Goal: Task Accomplishment & Management: Manage account settings

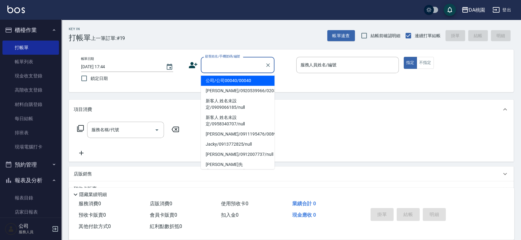
click at [223, 64] on input "顧客姓名/手機號碼/編號" at bounding box center [233, 65] width 59 height 11
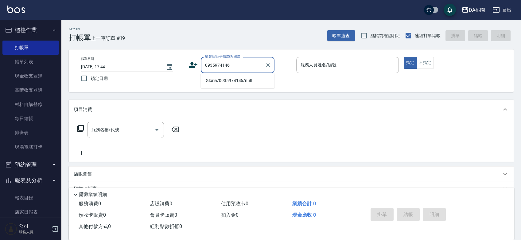
type input "Gloria/0935974146/null"
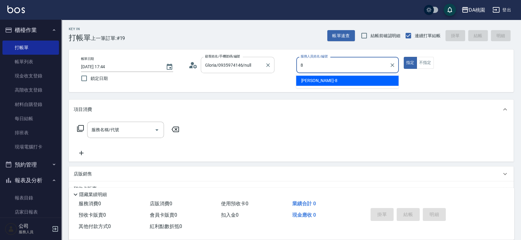
type input "[PERSON_NAME]-8"
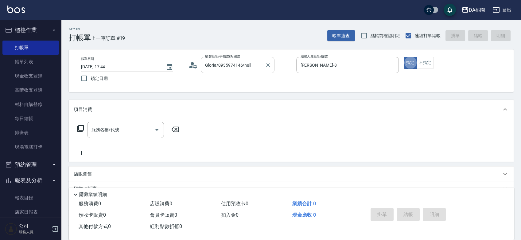
type button "true"
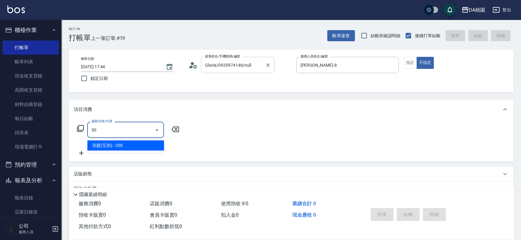
type input "501"
type input "20"
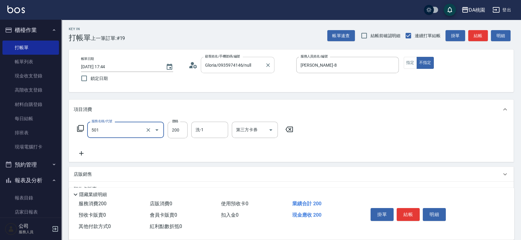
type input "洗髮(互助)(501)"
type input "3"
type input "0"
type input "30"
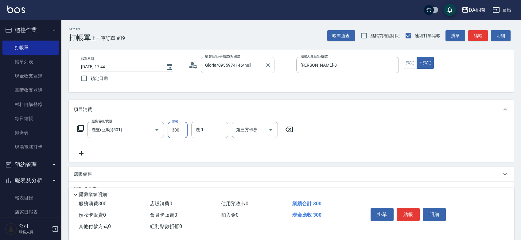
type input "300"
type input "[PERSON_NAME]-18"
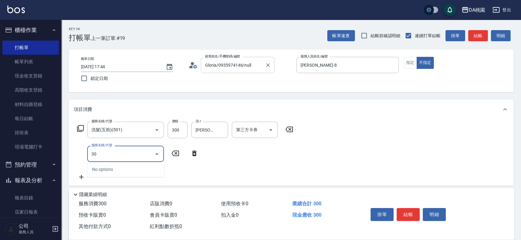
type input "303"
type input "60"
type input "A級剪髮(303)"
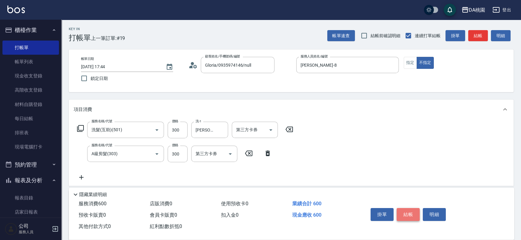
click at [406, 215] on button "結帳" at bounding box center [408, 214] width 23 height 13
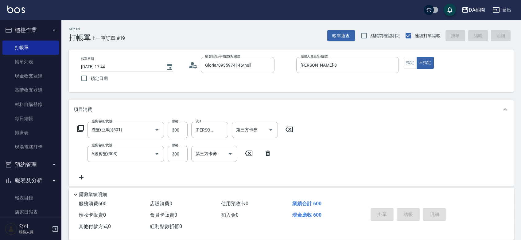
type input "2025/09/07 18:16"
type input "0"
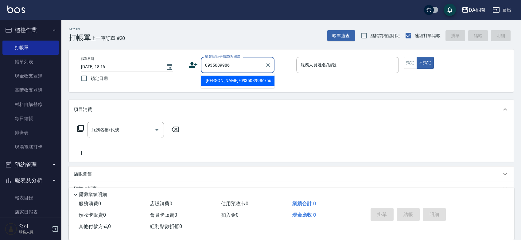
type input "孫嘉鴻/0935089986/null"
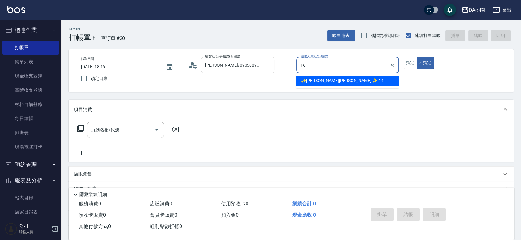
type input "✨GARY蓋瑞 ✨-16"
type button "false"
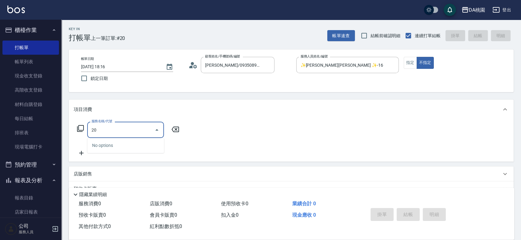
type input "201"
type input "150"
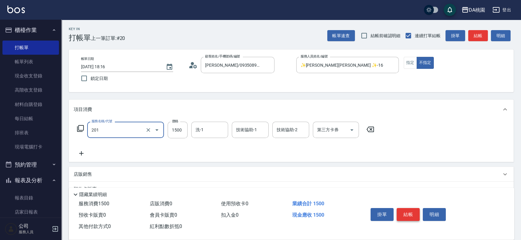
type input "離子燙-互助(201)"
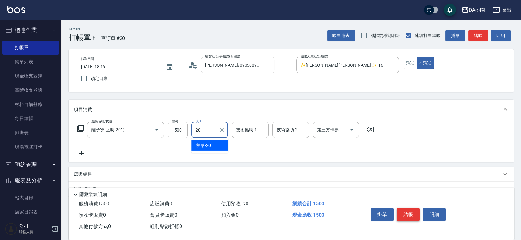
type input "葶葶-20"
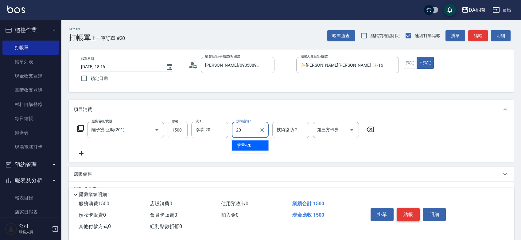
type input "葶葶-20"
click at [412, 63] on button "指定" at bounding box center [410, 63] width 13 height 12
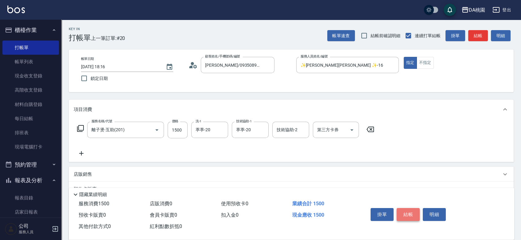
click at [410, 213] on button "結帳" at bounding box center [408, 214] width 23 height 13
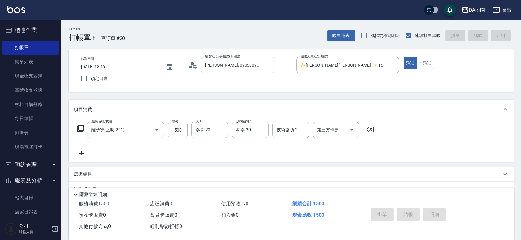
type input "2025/09/07 18:17"
type input "0"
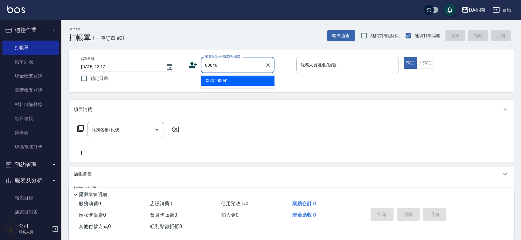
type input "00040"
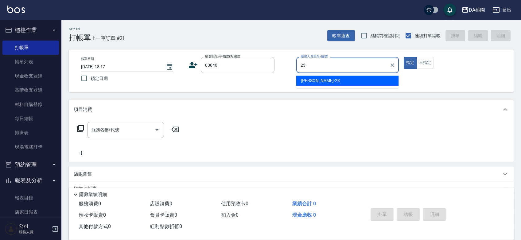
type input "亞瑟 -23"
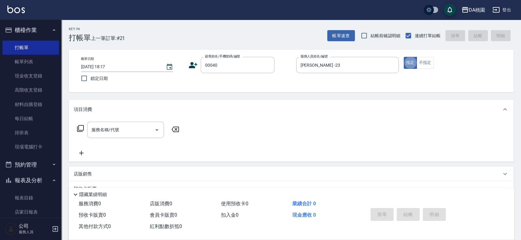
type input "5"
type input "公司/公司00040/00040"
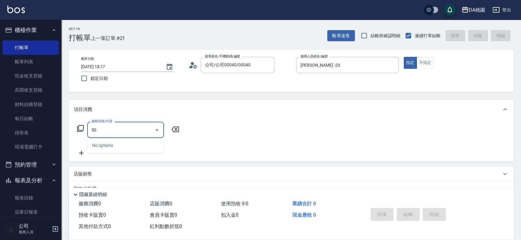
type input "501"
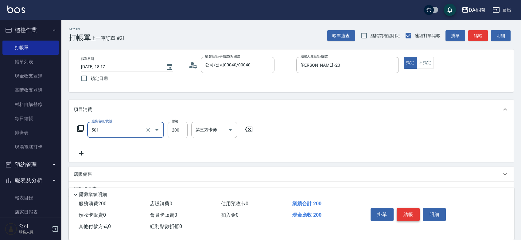
type input "20"
type input "洗髮(互助)(501)"
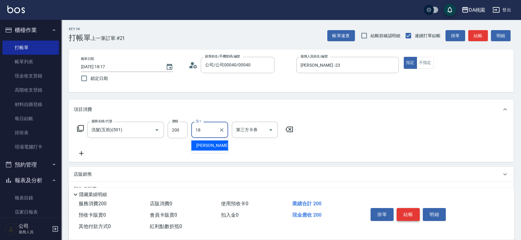
type input "小妤-18"
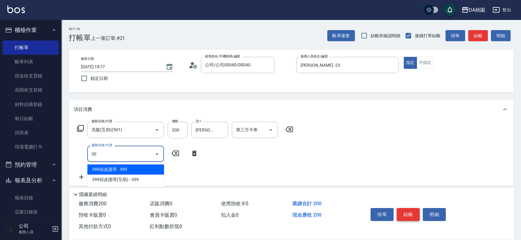
type input "303"
type input "50"
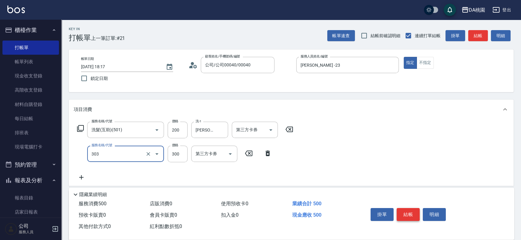
type input "A級剪髮(303)"
type input "5"
type input "20"
type input "500"
type input "70"
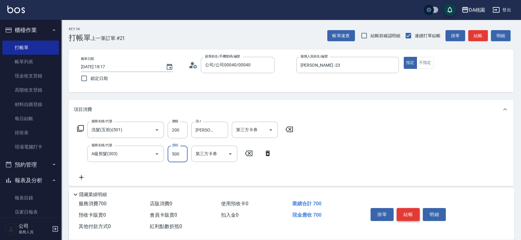
type input "500"
click at [410, 213] on button "結帳" at bounding box center [408, 214] width 23 height 13
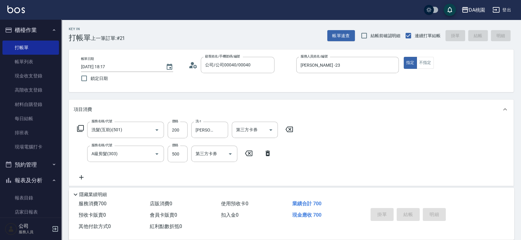
type input "0"
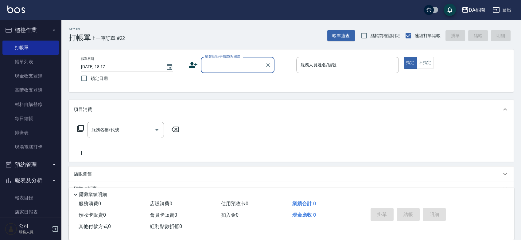
click at [285, 90] on div "帳單日期 2025/09/07 18:17 鎖定日期 顧客姓名/手機號碼/編號 顧客姓名/手機號碼/編號 服務人員姓名/編號 服務人員姓名/編號 指定 不指定" at bounding box center [291, 70] width 445 height 43
click at [231, 65] on input "顧客姓名/手機號碼/編號" at bounding box center [233, 65] width 59 height 11
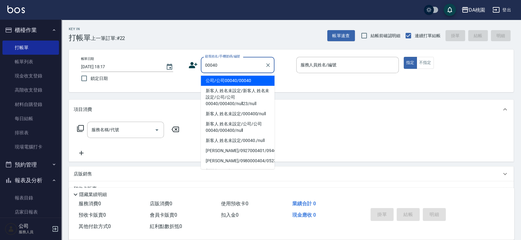
type input "00040"
type input "8"
type input "公司/公司00040/00040"
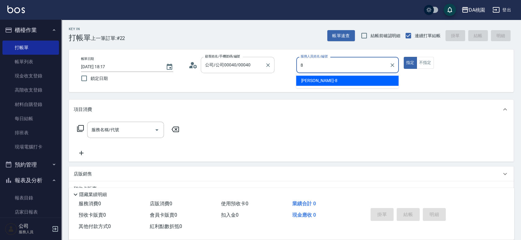
type input "桑妮-8"
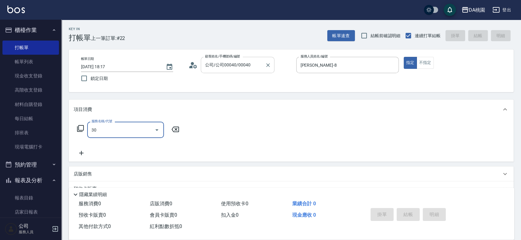
type input "303"
type input "30"
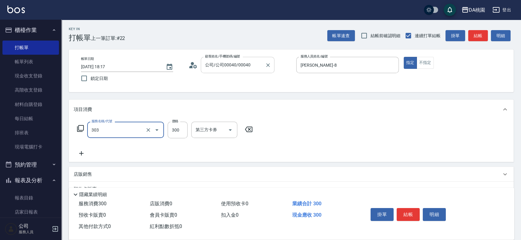
type input "A級剪髮(303)"
type input "0"
type input "35"
type input "30"
type input "350"
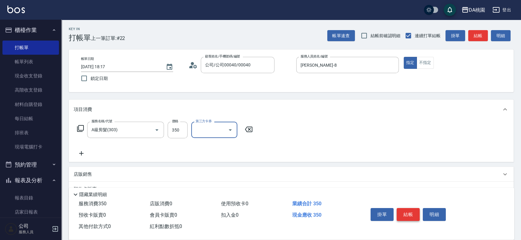
click at [405, 213] on button "結帳" at bounding box center [408, 214] width 23 height 13
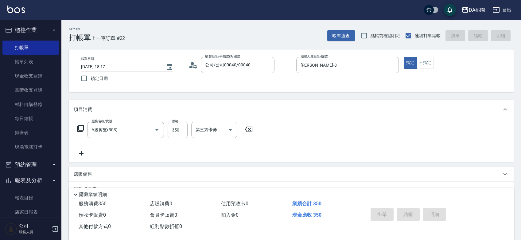
type input "2025/09/07 18:42"
type input "0"
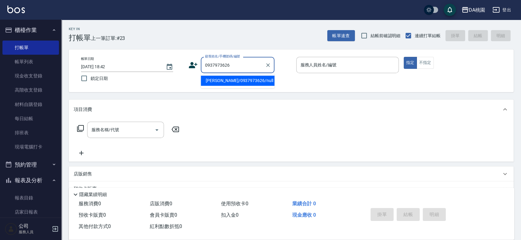
type input "許庭禎/0937973626/null"
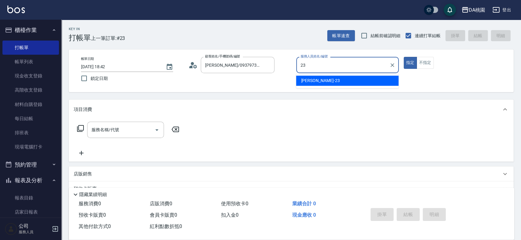
type input "亞瑟 -23"
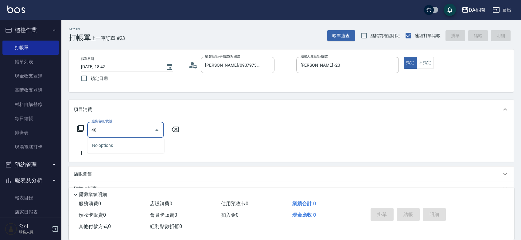
type input "401"
type input "150"
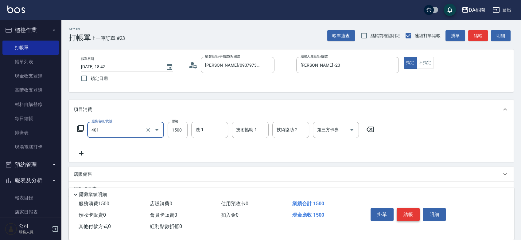
type input "染髮(互助)(401)"
type input "6"
type input "0"
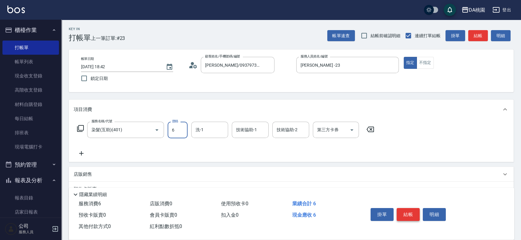
type input "60"
type input "600"
type input "cherry-25"
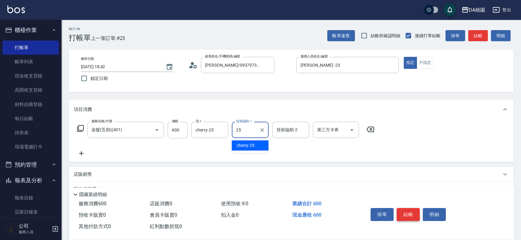
type input "cherry-25"
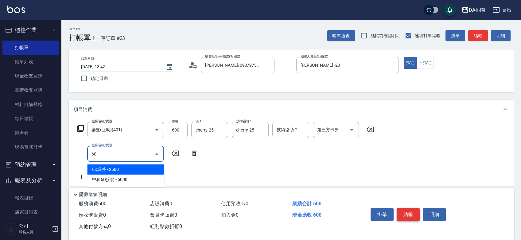
type input "609"
type input "180"
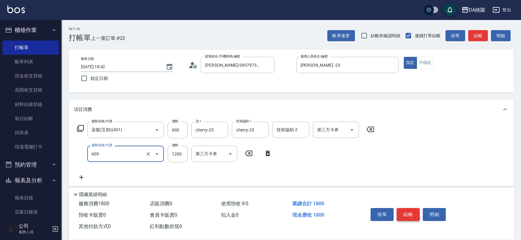
type input "鱗脂質護髮(互助)(609)"
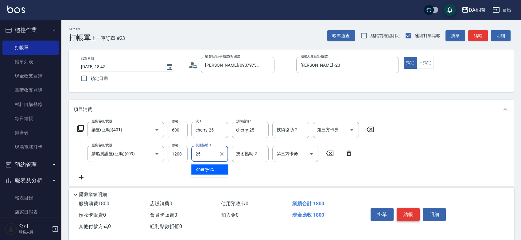
type input "cherry-25"
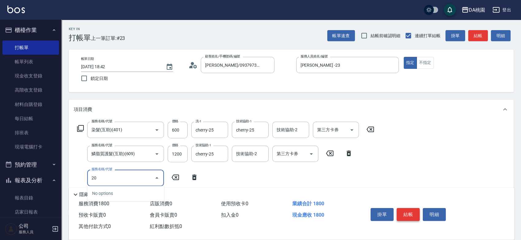
type input "201"
type input "330"
type input "離子燙-互助(201)"
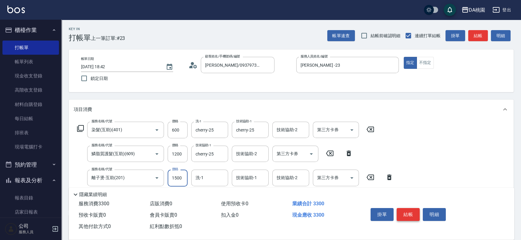
type input "1"
type input "180"
type input "190"
type input "1800"
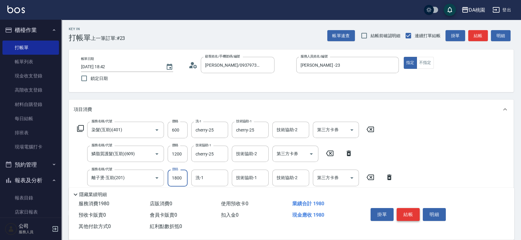
type input "360"
type input "1800"
type input "cherry-25"
click at [408, 216] on button "結帳" at bounding box center [408, 214] width 23 height 13
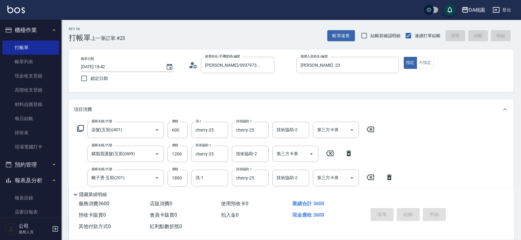
type input "2025/09/07 18:43"
type input "0"
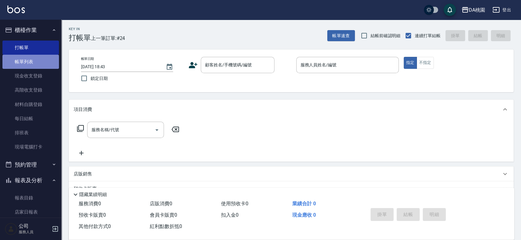
click at [33, 58] on link "帳單列表" at bounding box center [30, 62] width 56 height 14
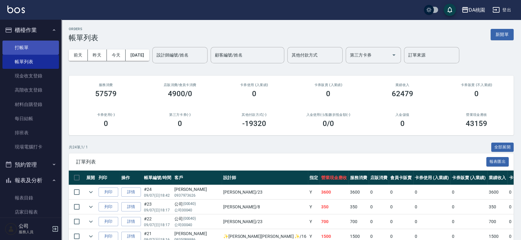
click at [37, 47] on link "打帳單" at bounding box center [30, 48] width 56 height 14
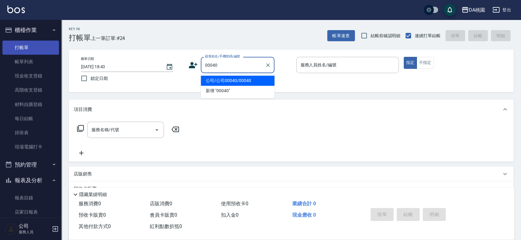
type input "公司/公司00040/00040"
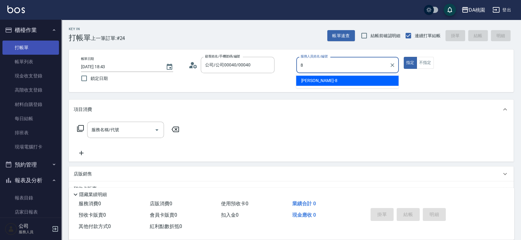
type input "桑妮-8"
type button "true"
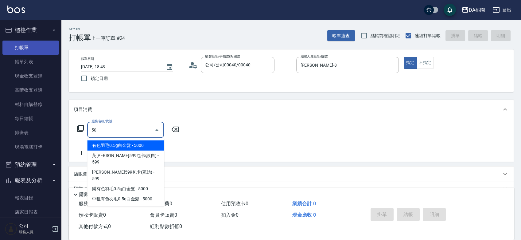
type input "501"
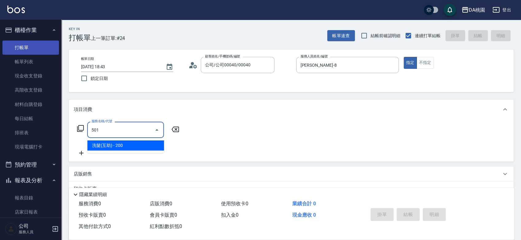
type input "20"
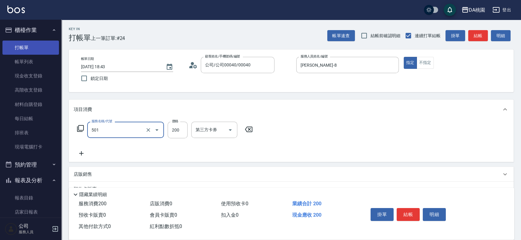
type input "洗髮(互助)(501)"
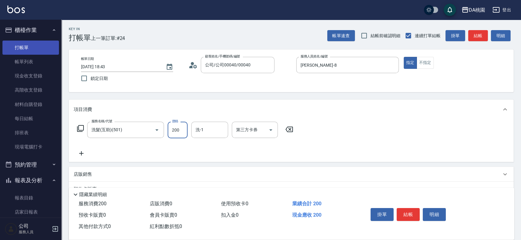
type input "2"
type input "0"
type input "25"
type input "20"
type input "250"
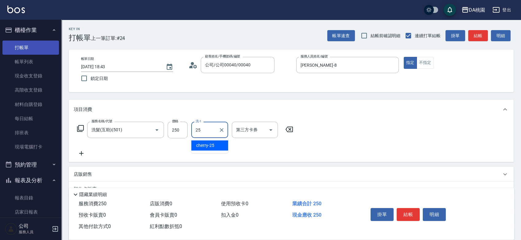
type input "cherry-25"
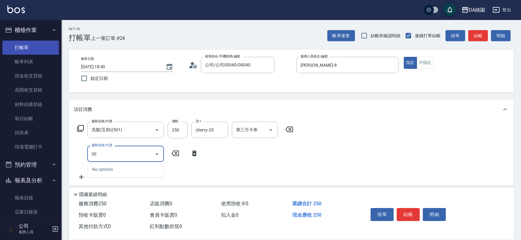
type input "303"
type input "50"
type input "A級剪髮(303)"
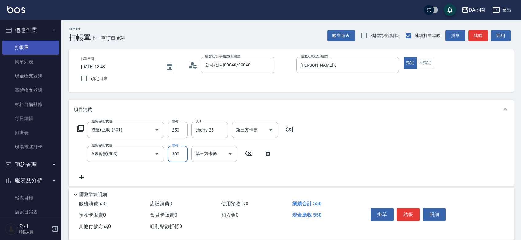
type input "20"
type input "35"
type input "60"
type input "350"
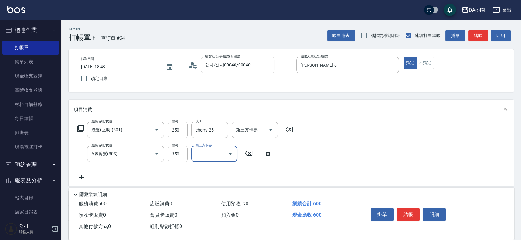
click at [413, 210] on button "結帳" at bounding box center [408, 214] width 23 height 13
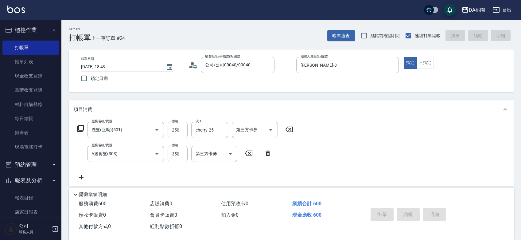
type input "2025/09/07 18:44"
type input "0"
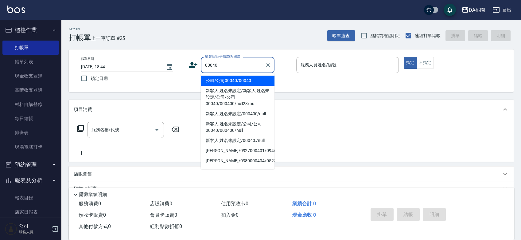
type input "00040"
type input "8"
type input "公司/公司00040/00040"
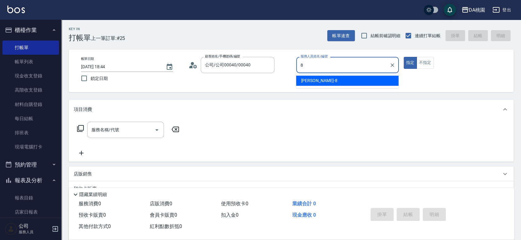
type input "桑妮-8"
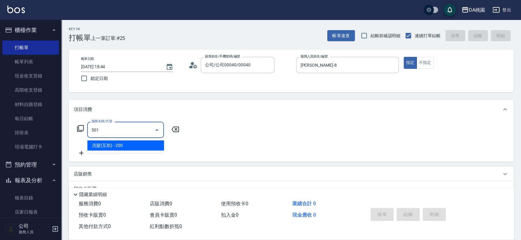
type input "洗髮(互助)(501)"
type input "20"
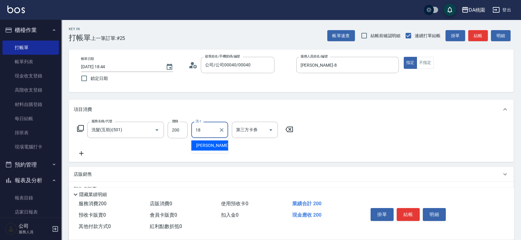
type input "小妤-18"
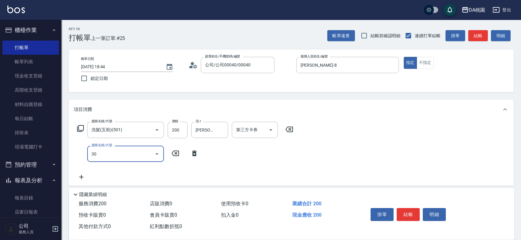
type input "303"
type input "50"
type input "A級剪髮(303)"
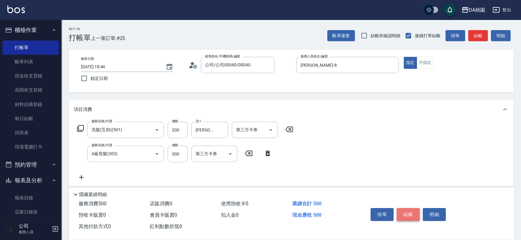
click at [408, 213] on button "結帳" at bounding box center [408, 214] width 23 height 13
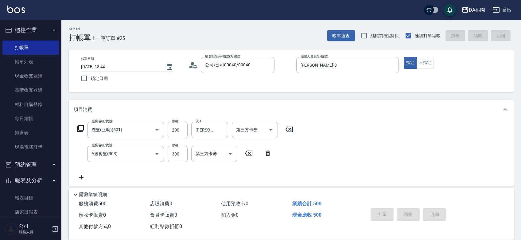
type input "2025/09/07 19:19"
type input "0"
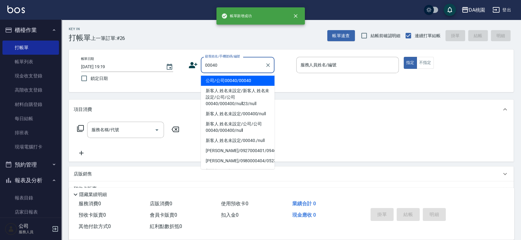
type input "公司/公司00040/00040"
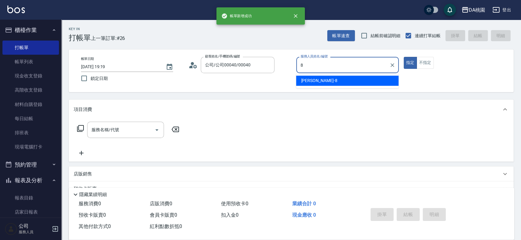
type input "桑妮-8"
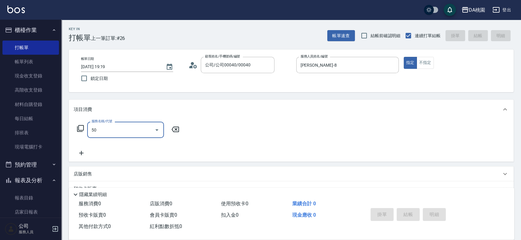
type input "501"
type input "20"
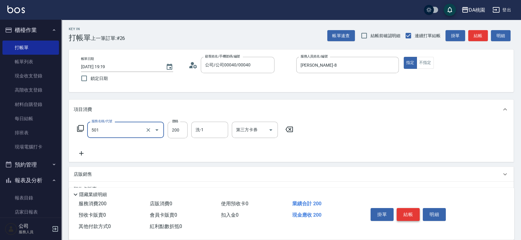
type input "洗髮(互助)(501)"
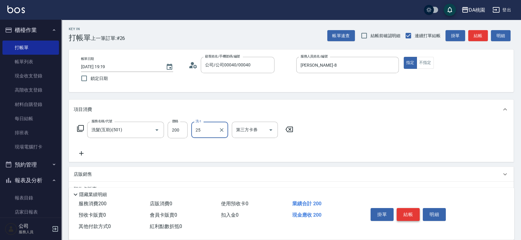
type input "cherry-25"
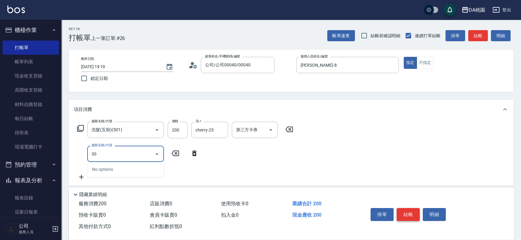
type input "303"
type input "50"
type input "A級剪髮(303)"
click at [408, 213] on button "結帳" at bounding box center [408, 214] width 23 height 13
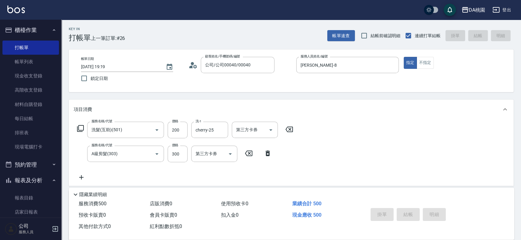
type input "0"
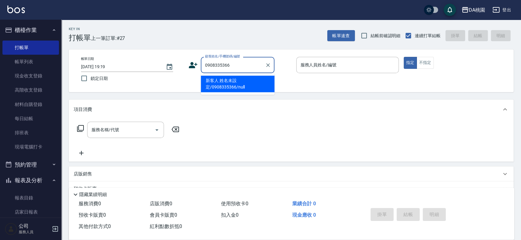
type input "新客人 姓名未設定/0908335366/null"
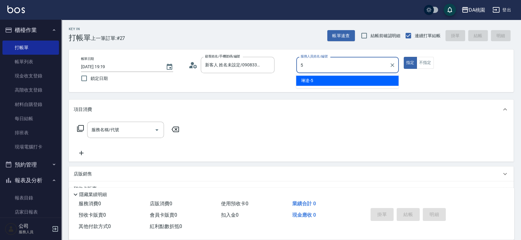
type input "琳達-5"
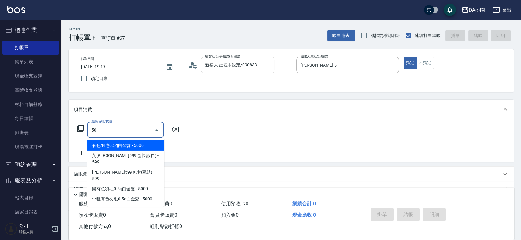
type input "501"
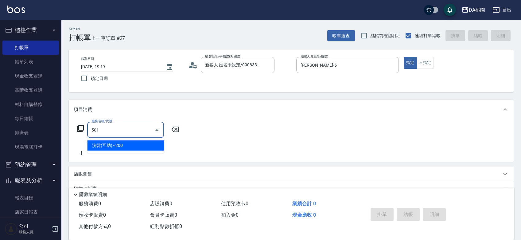
type input "20"
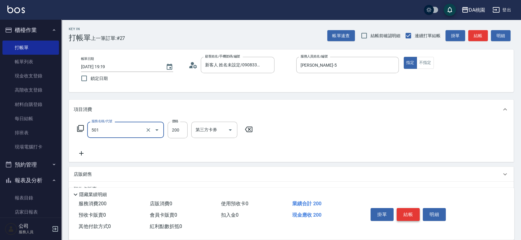
type input "洗髮(互助)(501)"
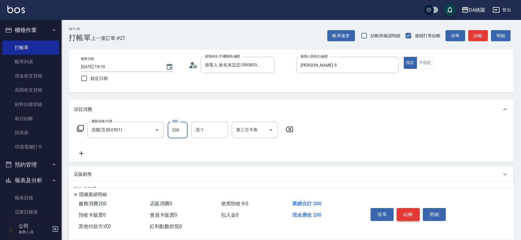
type input "0"
type input "250"
type input "20"
type input "250"
type input "cherry-25"
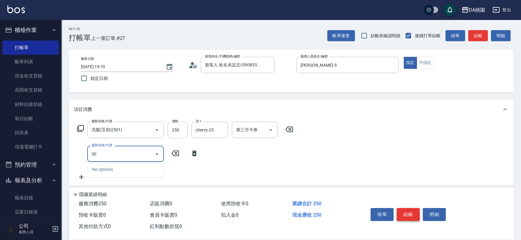
type input "303"
type input "50"
type input "A級剪髮(303)"
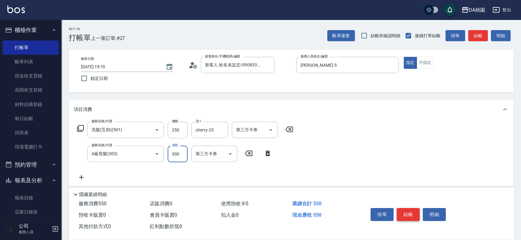
type input "20"
type input "35"
type input "60"
type input "350"
type input "500"
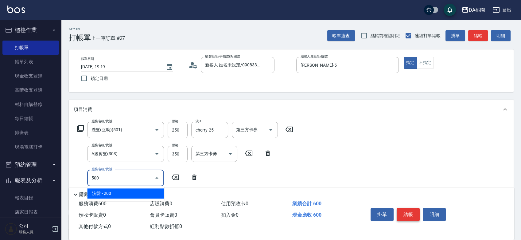
type input "80"
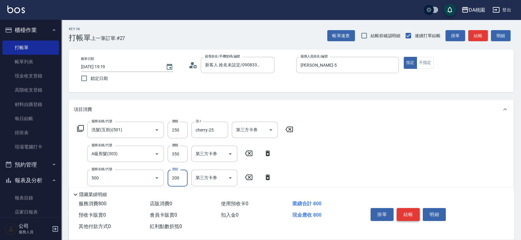
type input "洗髮(500)"
type input "2"
type input "60"
type input "250"
type input "80"
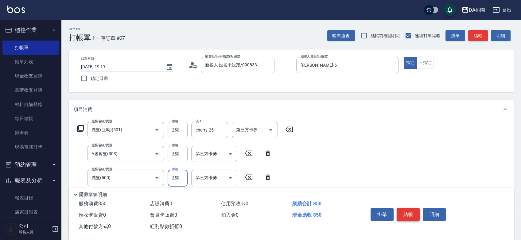
type input "250"
type input "303"
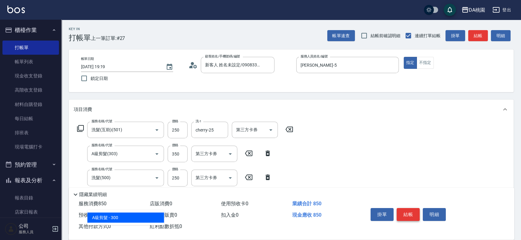
type input "110"
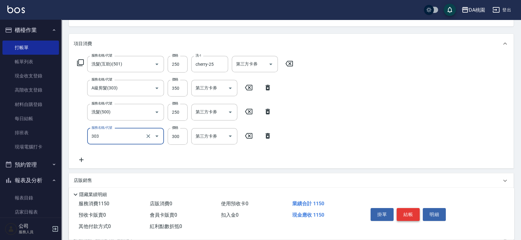
scroll to position [68, 0]
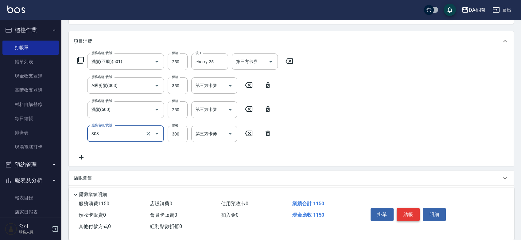
type input "A級剪髮(303)"
type input "3"
type input "80"
type input "350"
type input "120"
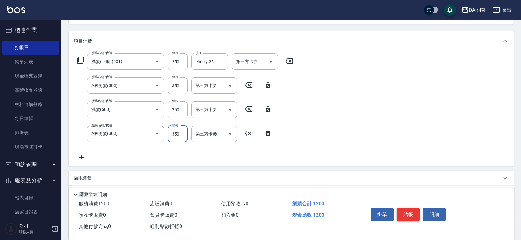
type input "350"
click at [408, 214] on button "結帳" at bounding box center [408, 214] width 23 height 13
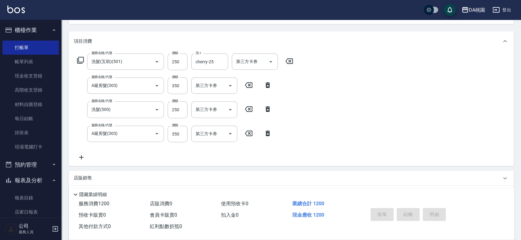
type input "2025/09/07 19:20"
type input "0"
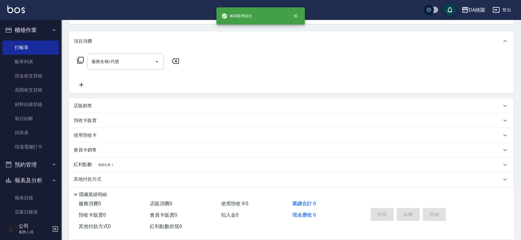
scroll to position [0, 0]
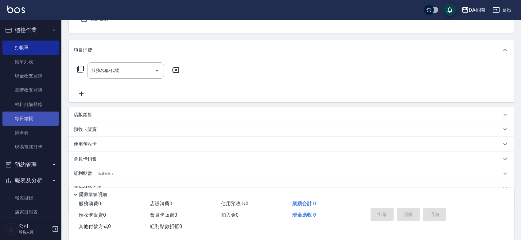
click at [37, 118] on link "每日結帳" at bounding box center [30, 118] width 56 height 14
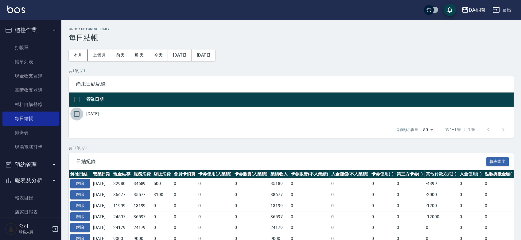
click at [75, 113] on input "checkbox" at bounding box center [76, 113] width 13 height 13
checkbox input "true"
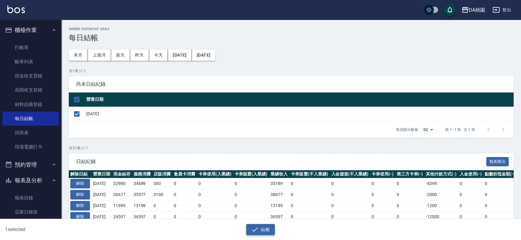
click at [258, 226] on icon "button" at bounding box center [254, 229] width 7 height 7
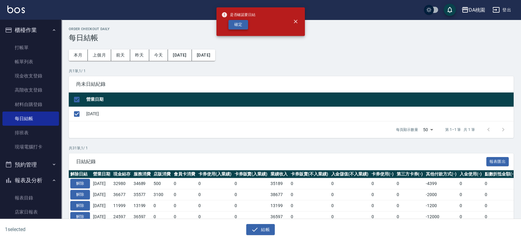
click at [239, 21] on button "確定" at bounding box center [238, 25] width 20 height 10
checkbox input "false"
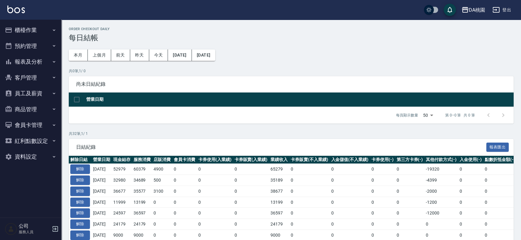
click at [35, 61] on button "報表及分析" at bounding box center [30, 62] width 56 height 16
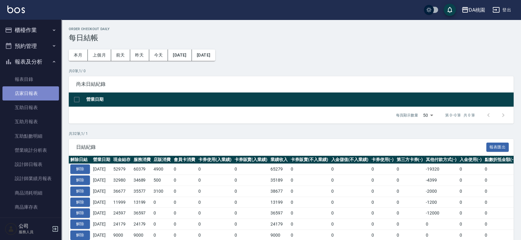
click at [36, 94] on link "店家日報表" at bounding box center [30, 93] width 56 height 14
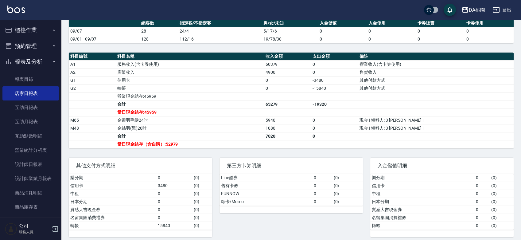
scroll to position [173, 0]
